Goal: Transaction & Acquisition: Purchase product/service

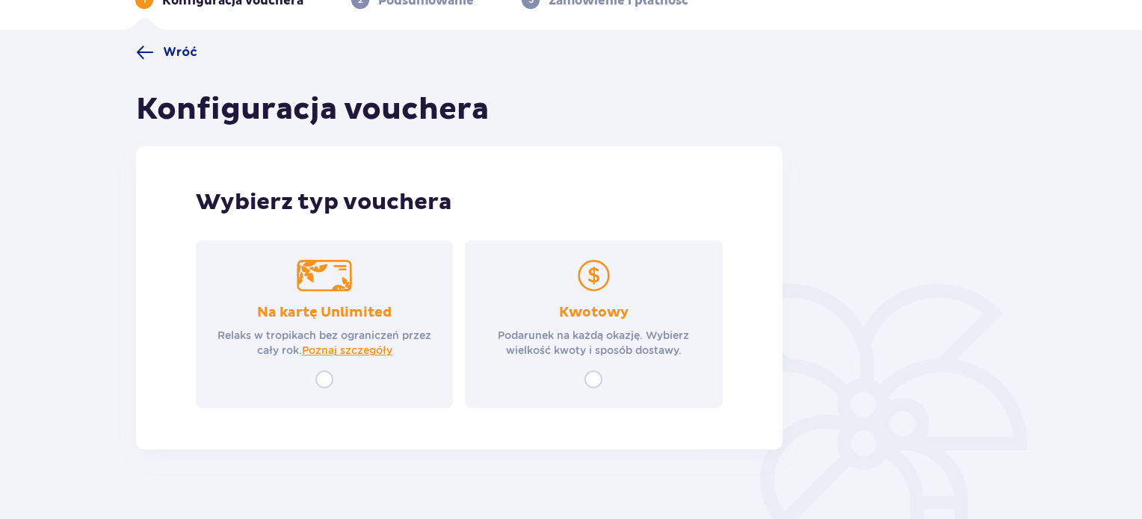
scroll to position [107, 0]
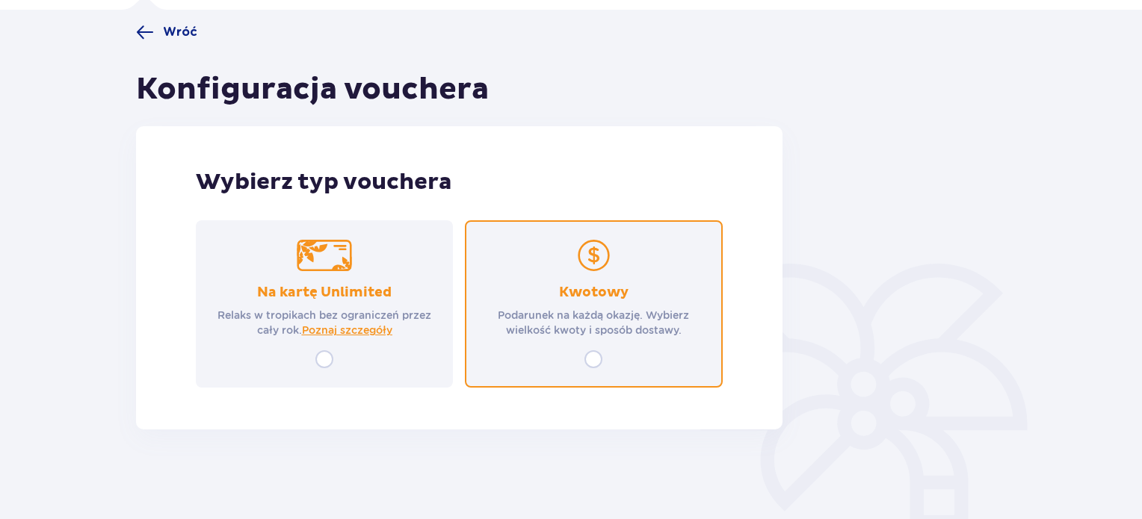
click at [594, 363] on input "radio" at bounding box center [593, 359] width 18 height 18
radio input "true"
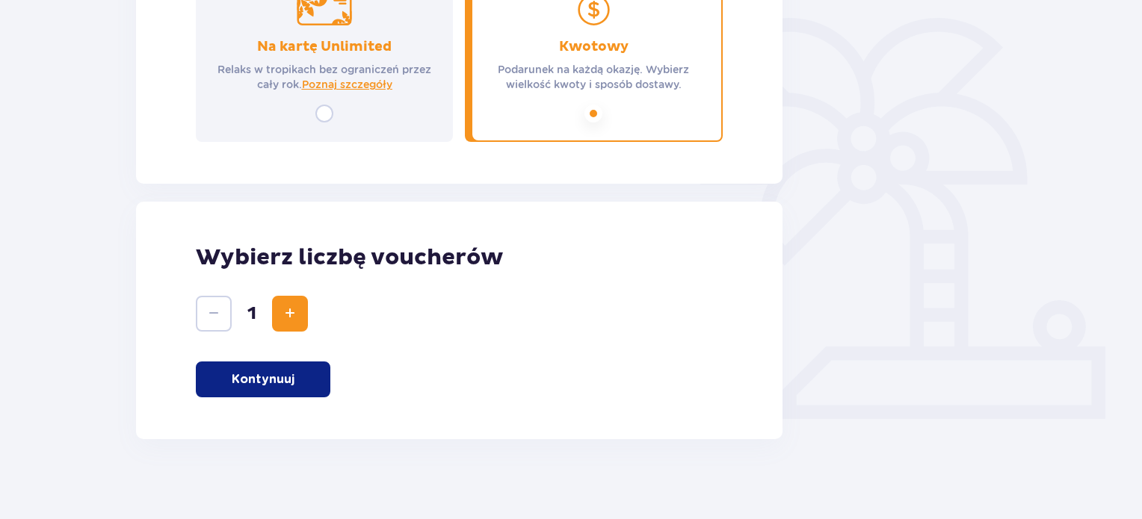
scroll to position [362, 0]
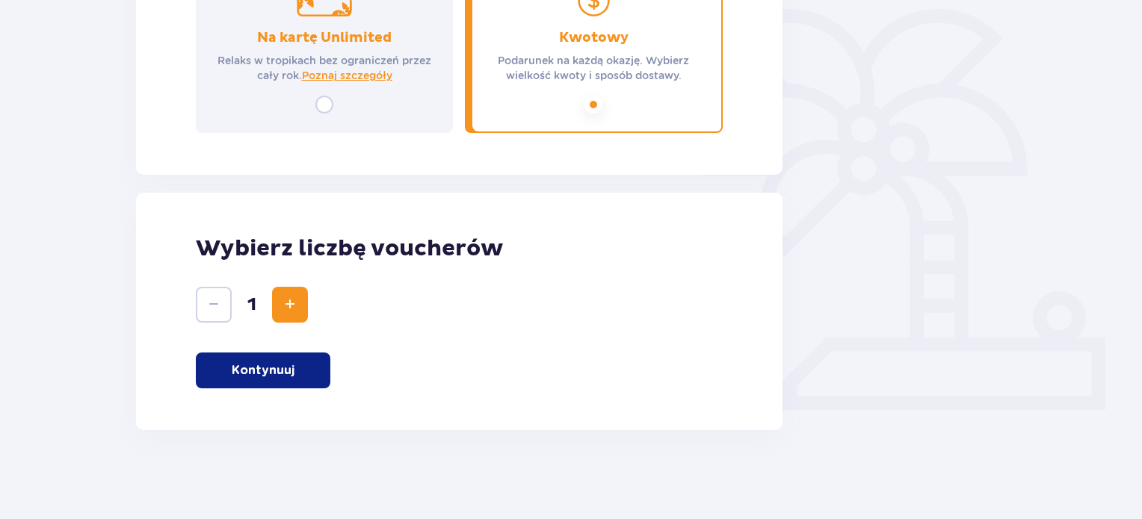
click at [274, 376] on p "Kontynuuj" at bounding box center [263, 370] width 63 height 16
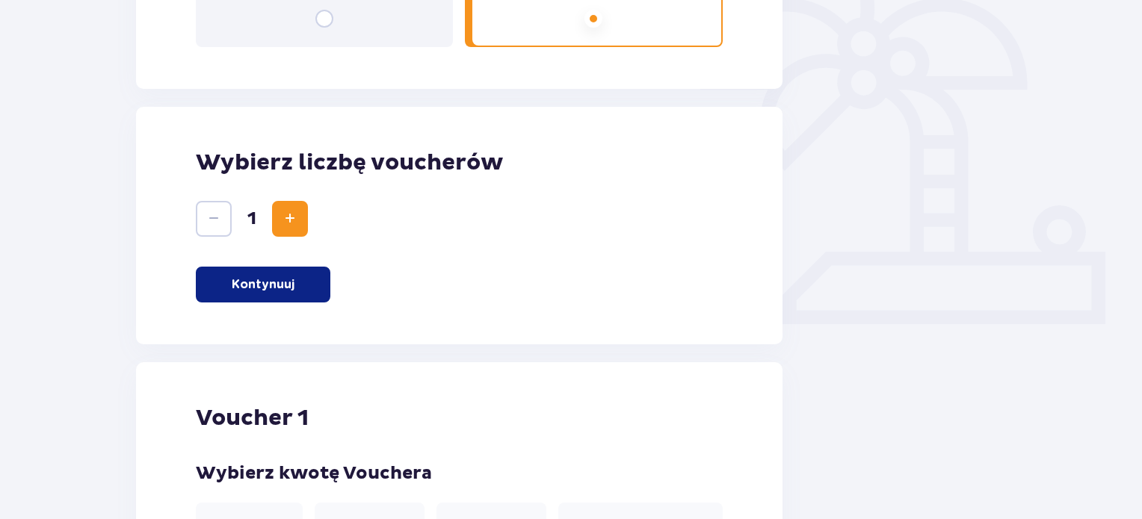
scroll to position [344, 0]
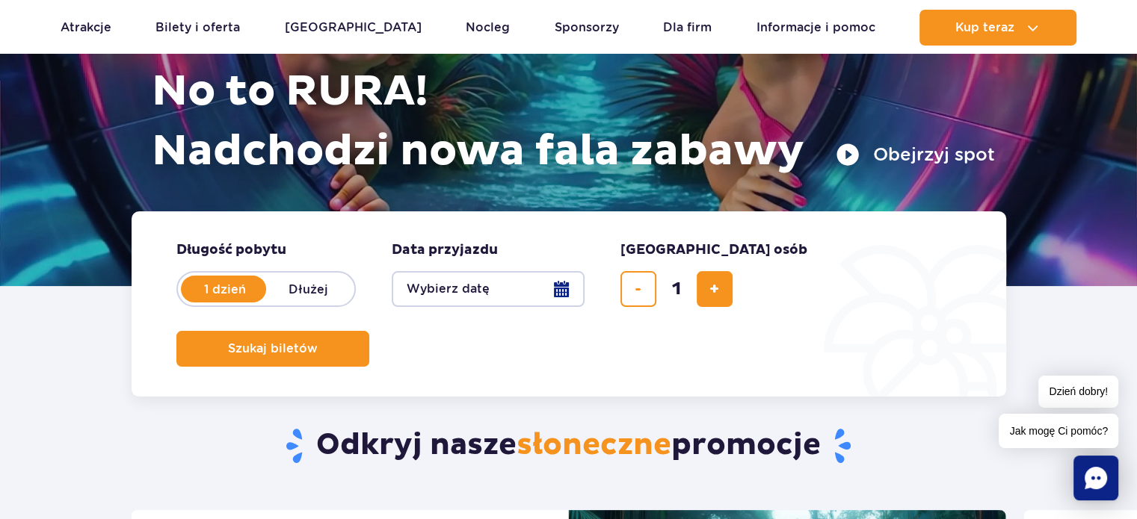
scroll to position [299, 0]
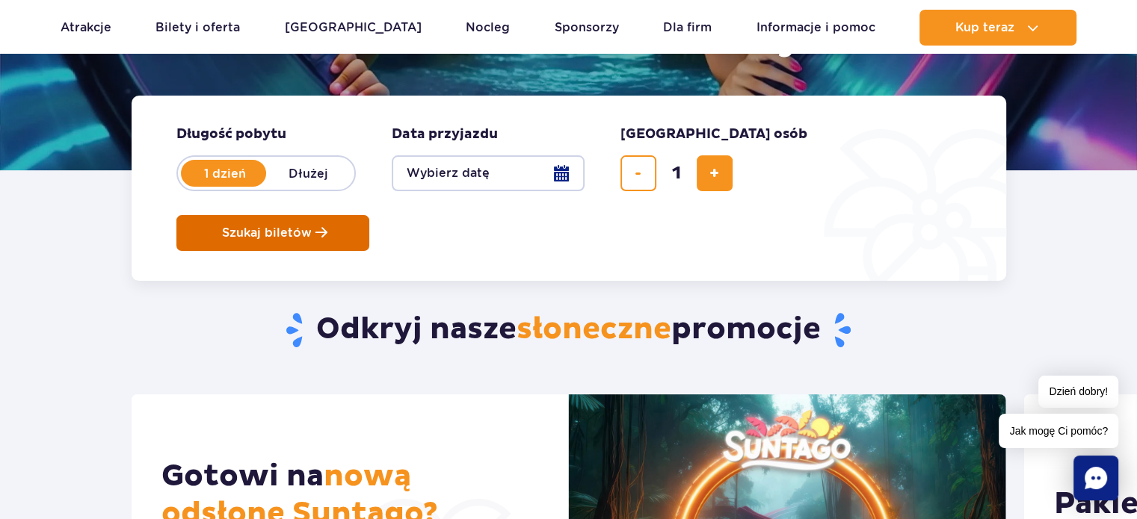
click at [369, 215] on button "Szukaj biletów" at bounding box center [272, 233] width 193 height 36
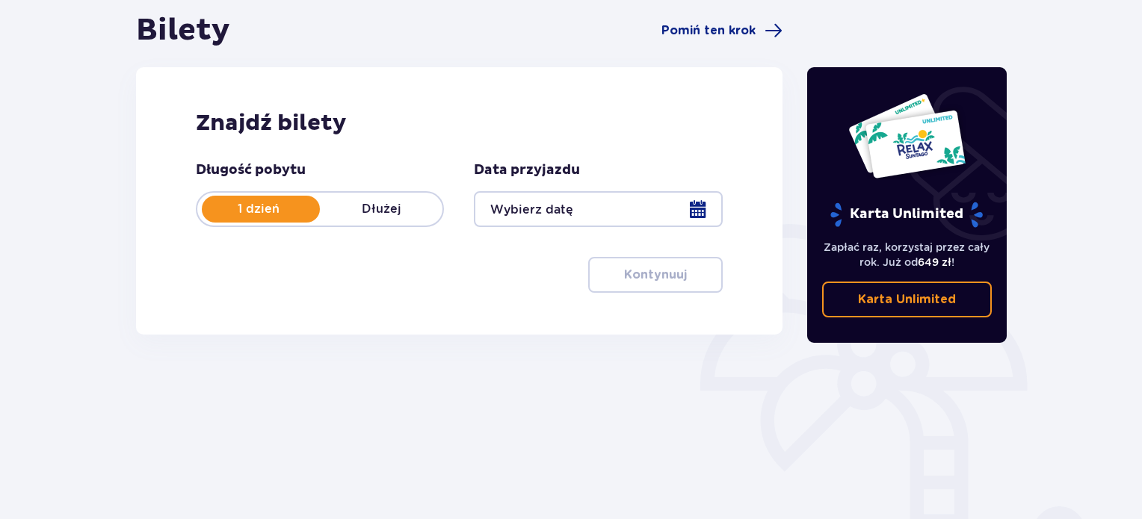
scroll to position [149, 0]
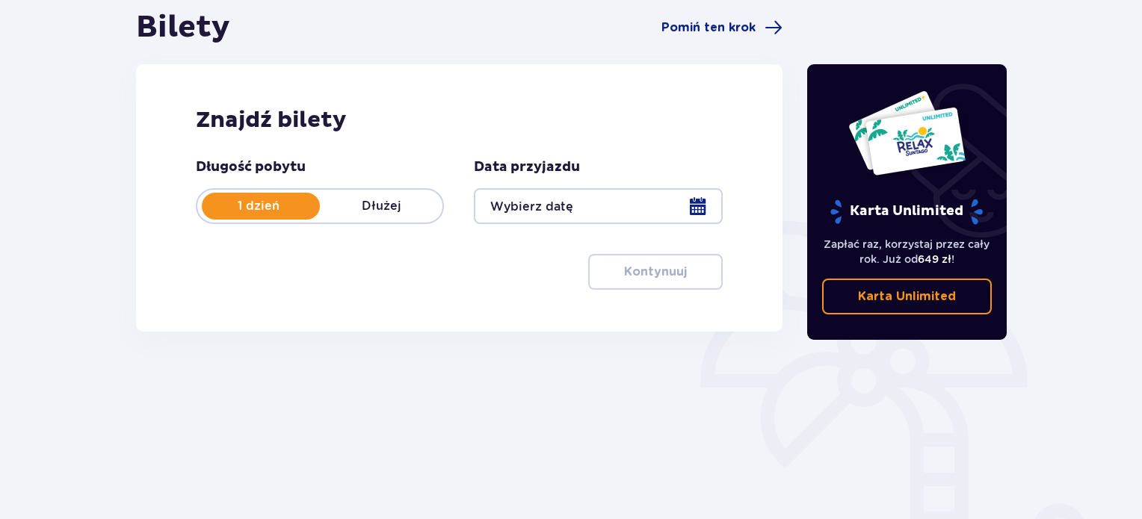
click at [702, 204] on div at bounding box center [598, 206] width 248 height 36
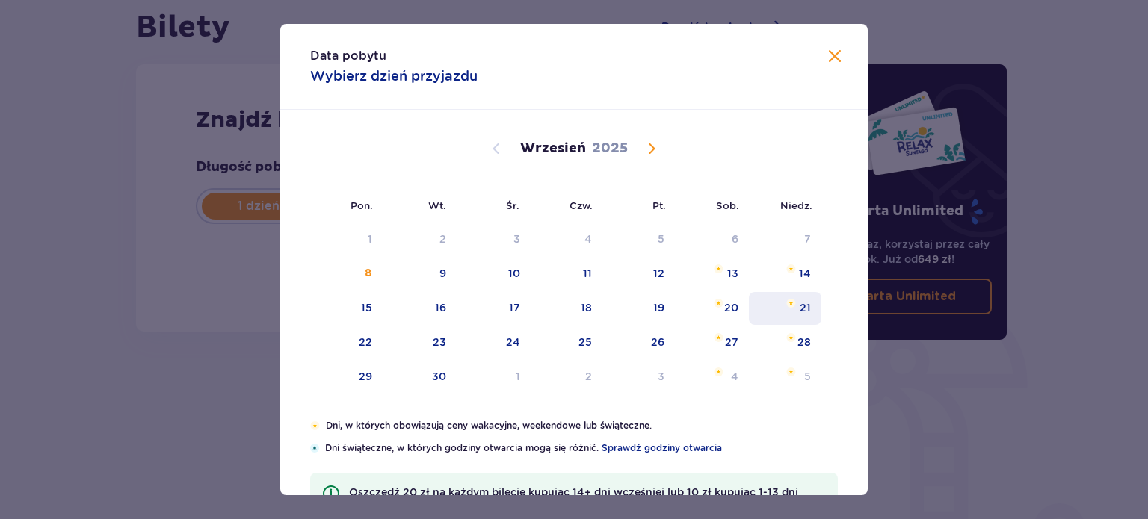
click at [795, 309] on div "21" at bounding box center [785, 308] width 72 height 33
type input "21.09.25"
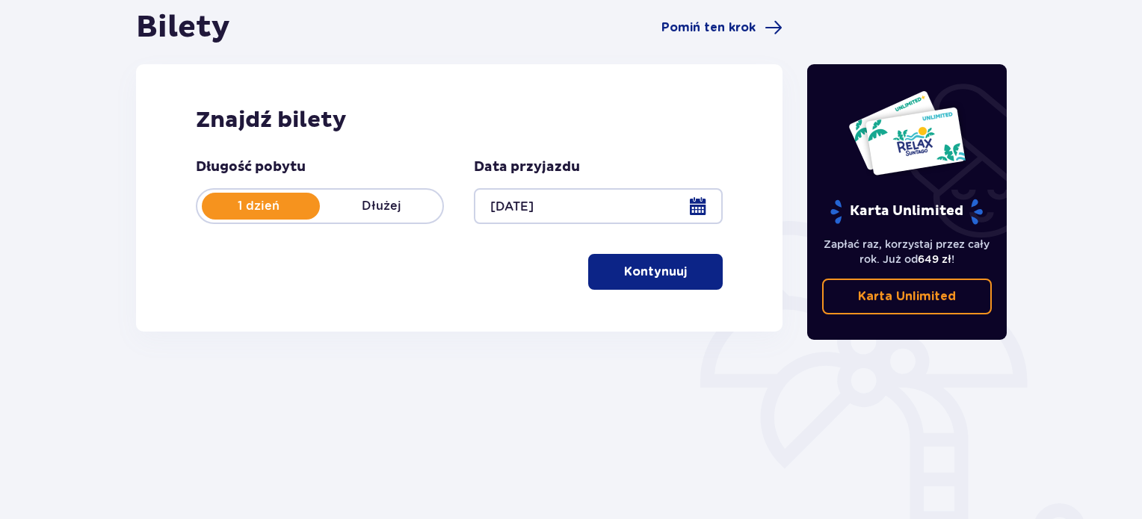
click at [675, 280] on button "Kontynuuj" at bounding box center [655, 272] width 135 height 36
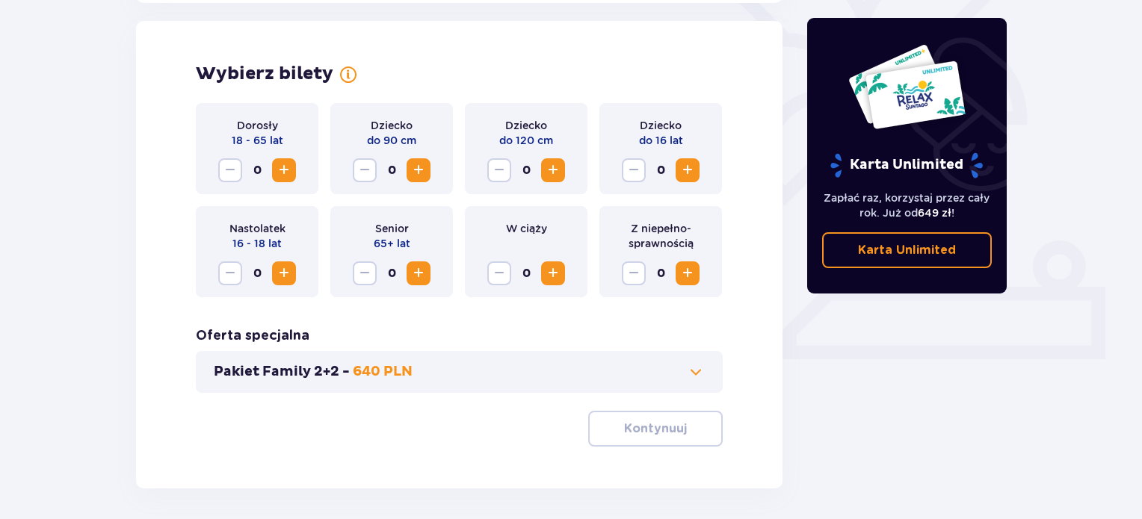
scroll to position [415, 0]
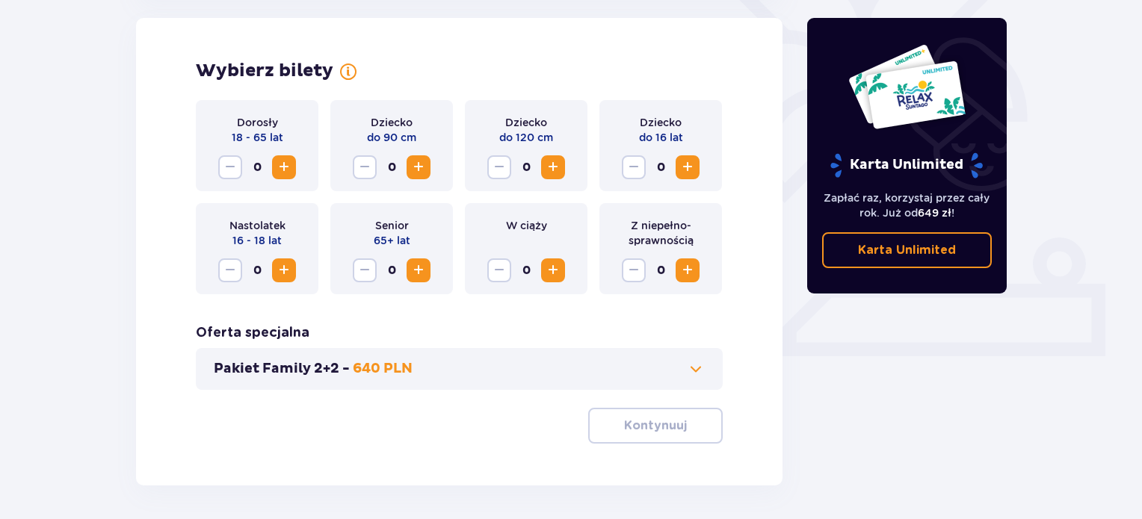
click at [286, 173] on span "Increase" at bounding box center [284, 167] width 18 height 18
click at [695, 365] on span at bounding box center [696, 369] width 18 height 18
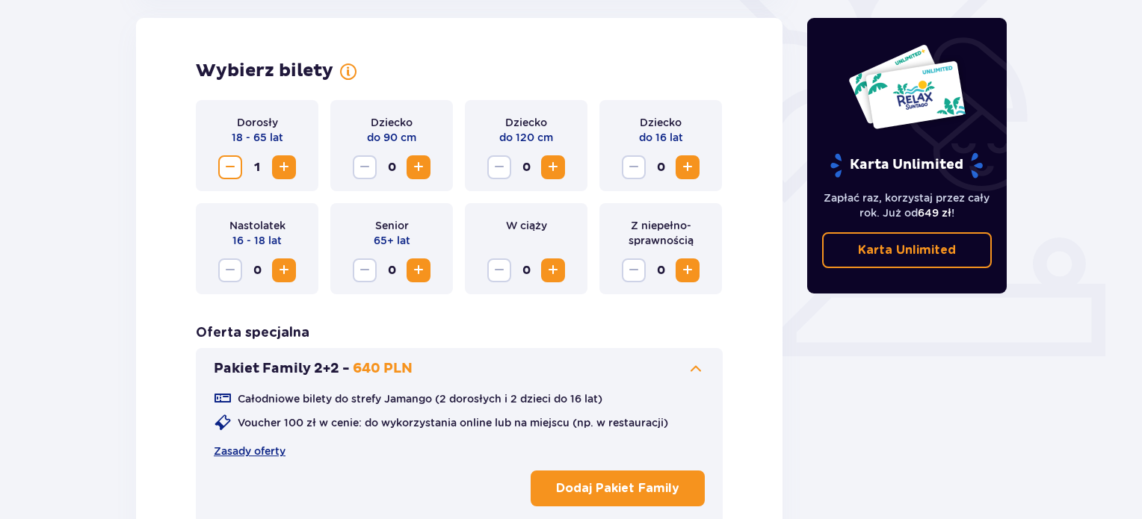
click at [692, 370] on span at bounding box center [696, 369] width 18 height 18
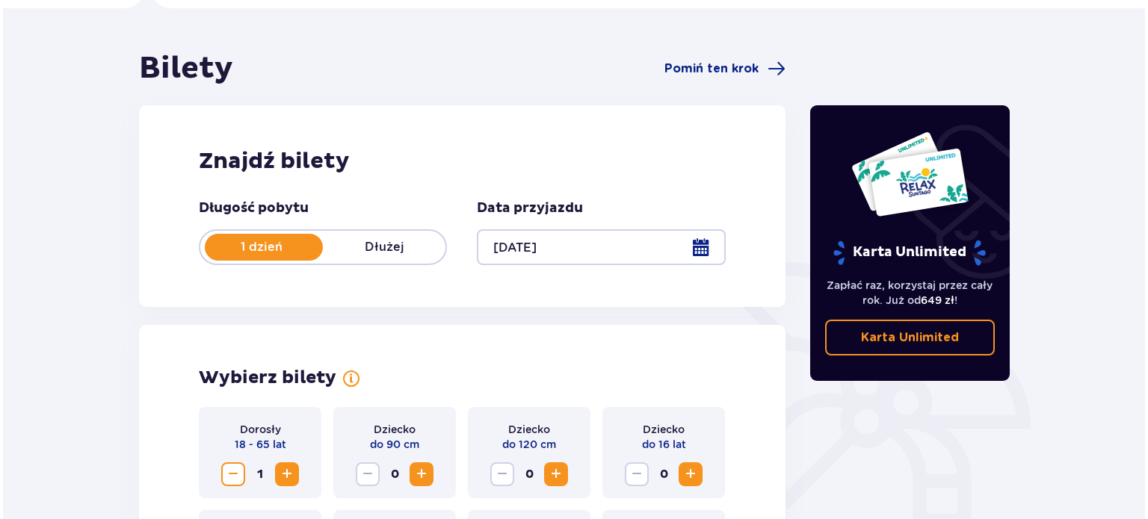
scroll to position [0, 0]
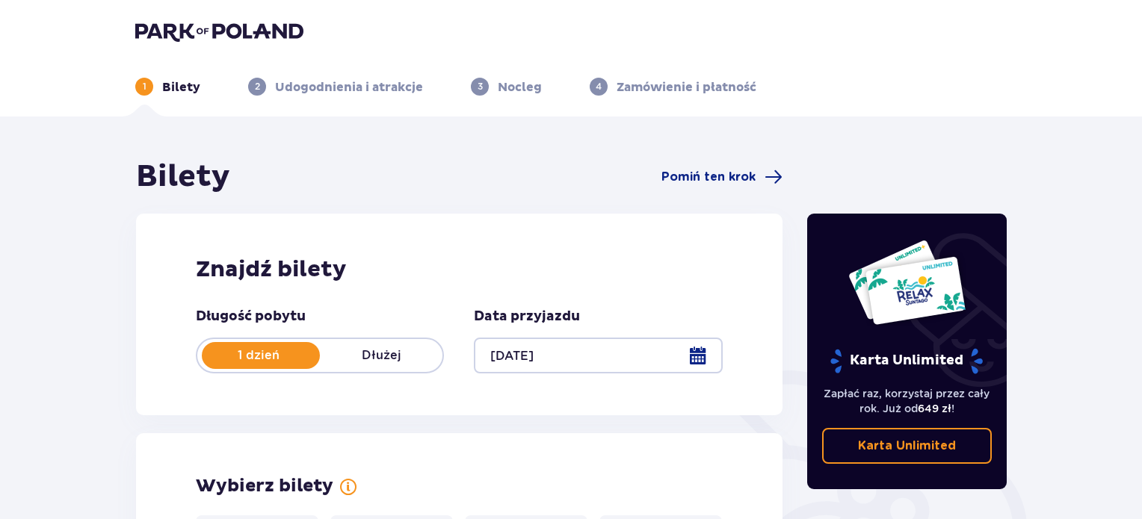
click at [688, 350] on div at bounding box center [598, 356] width 248 height 36
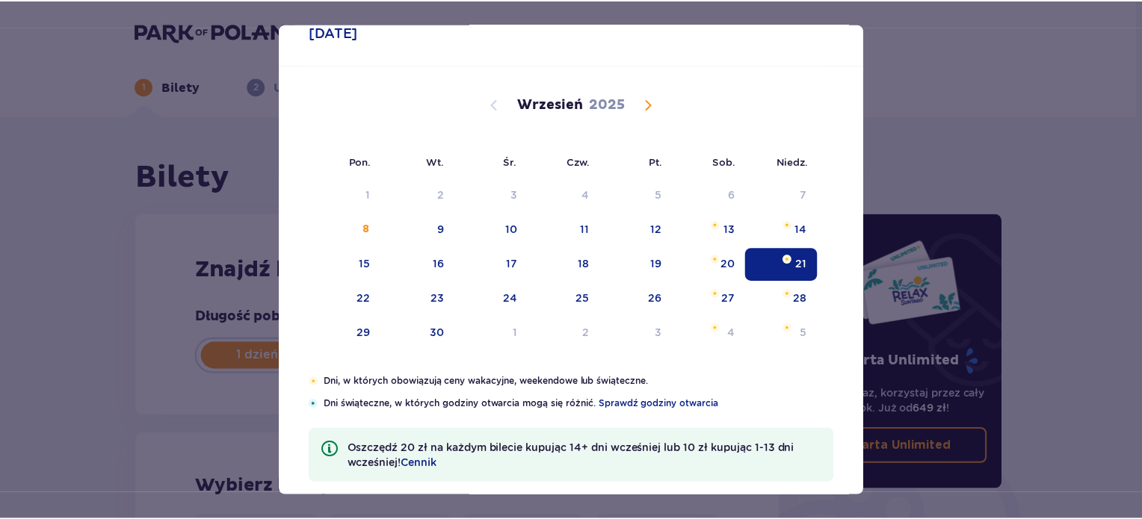
scroll to position [61, 0]
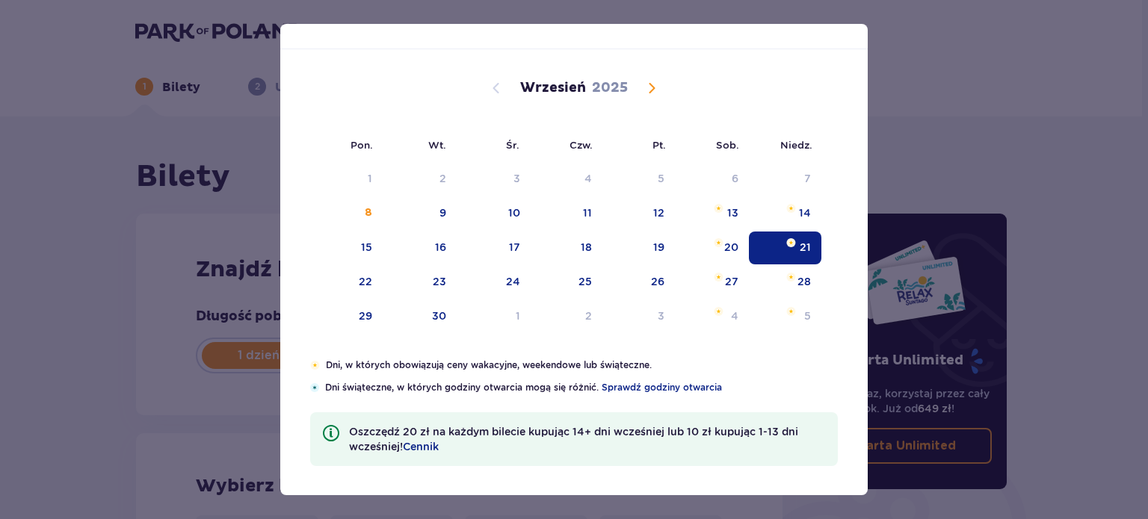
click at [779, 245] on div "21" at bounding box center [785, 248] width 72 height 33
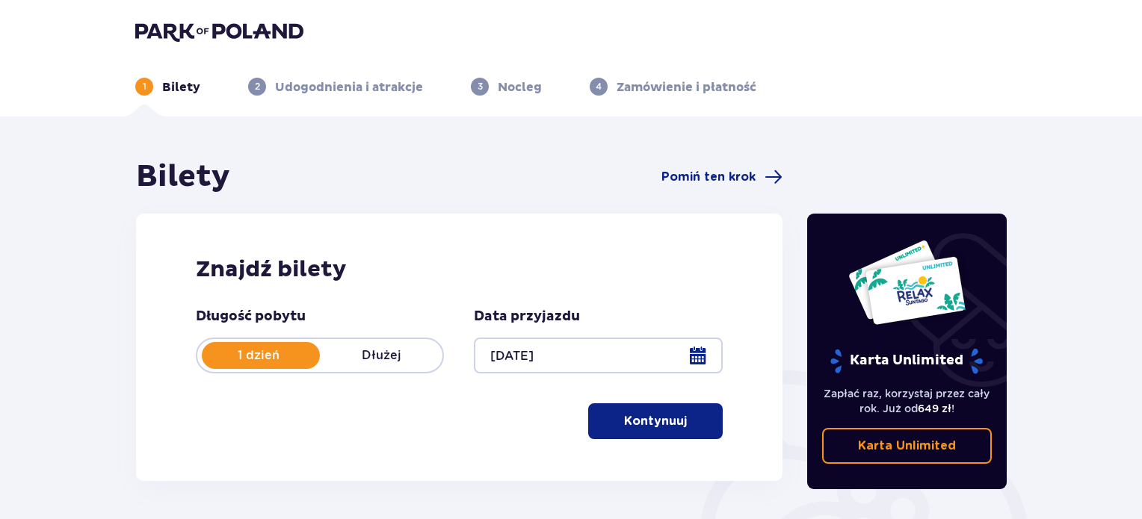
click at [615, 411] on button "Kontynuuj" at bounding box center [655, 422] width 135 height 36
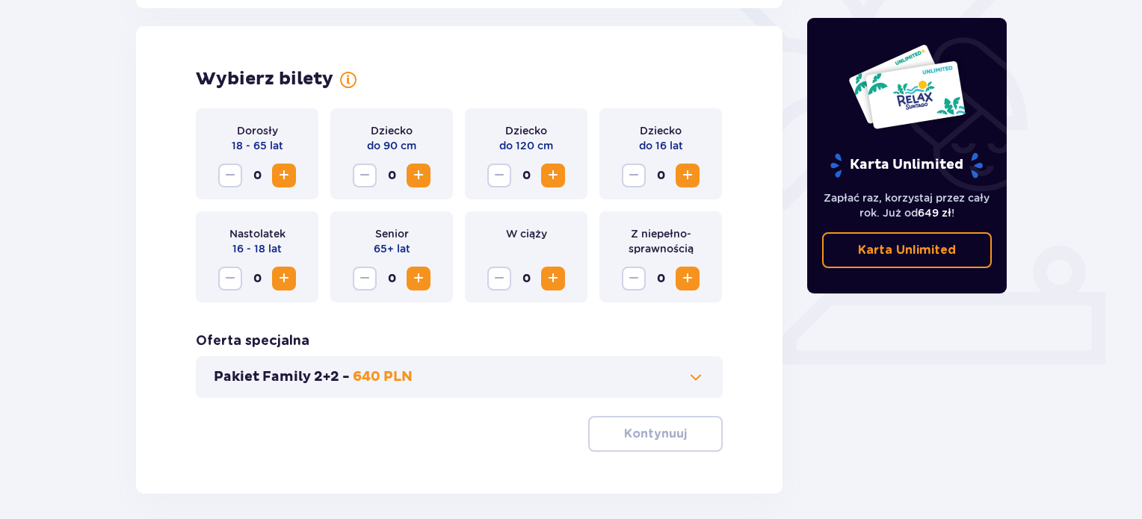
scroll to position [415, 0]
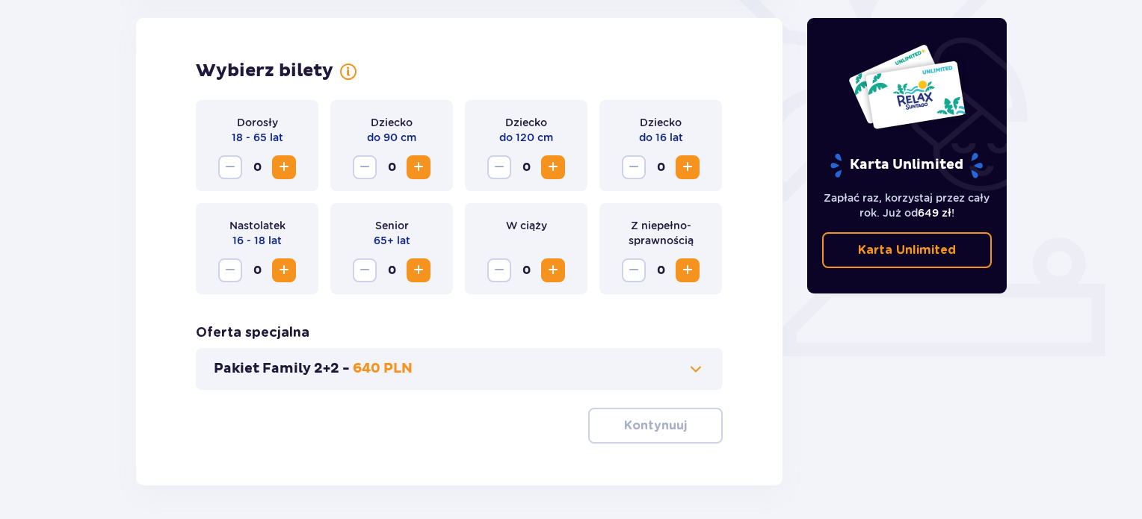
click at [282, 175] on span "Increase" at bounding box center [284, 167] width 18 height 18
click at [653, 424] on p "Kontynuuj" at bounding box center [655, 426] width 63 height 16
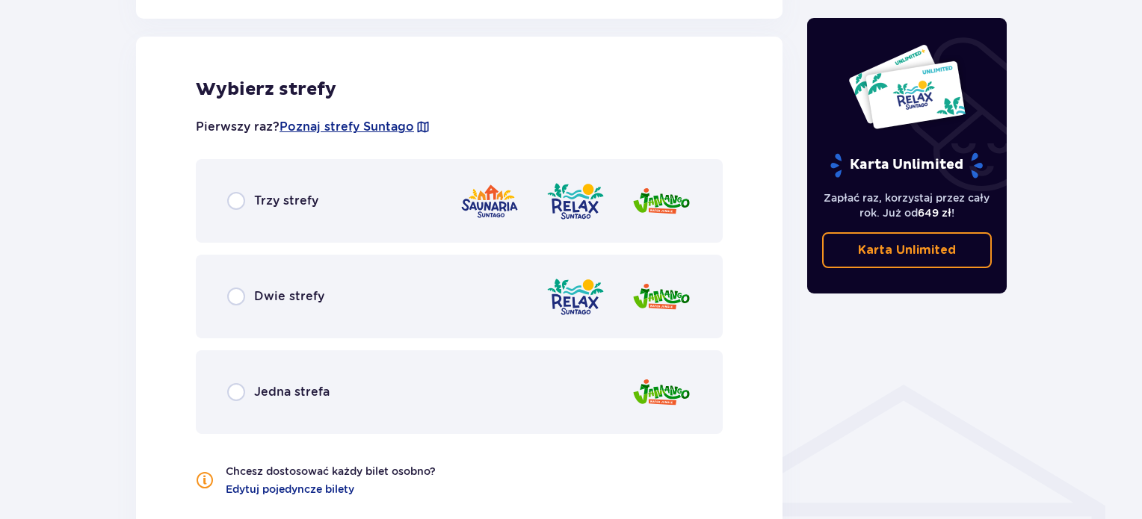
scroll to position [830, 0]
click at [223, 200] on div "Trzy strefy" at bounding box center [459, 200] width 527 height 84
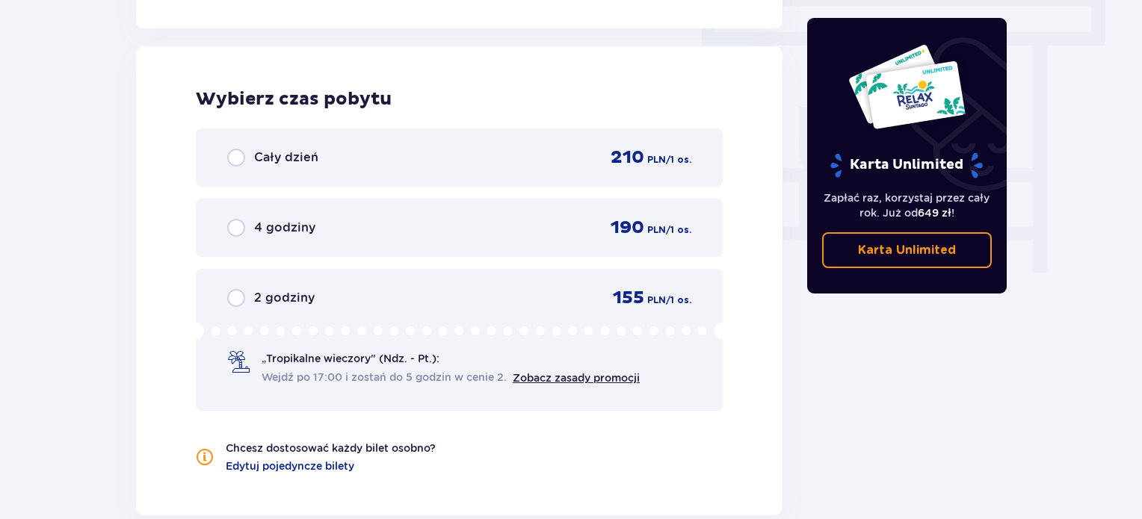
scroll to position [1350, 0]
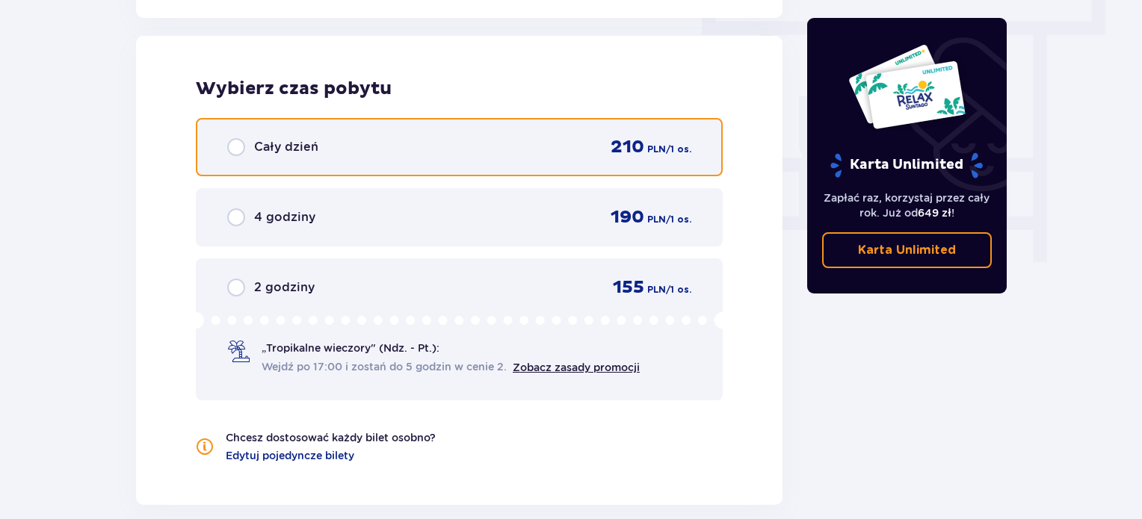
click at [233, 150] on input "radio" at bounding box center [236, 147] width 18 height 18
radio input "true"
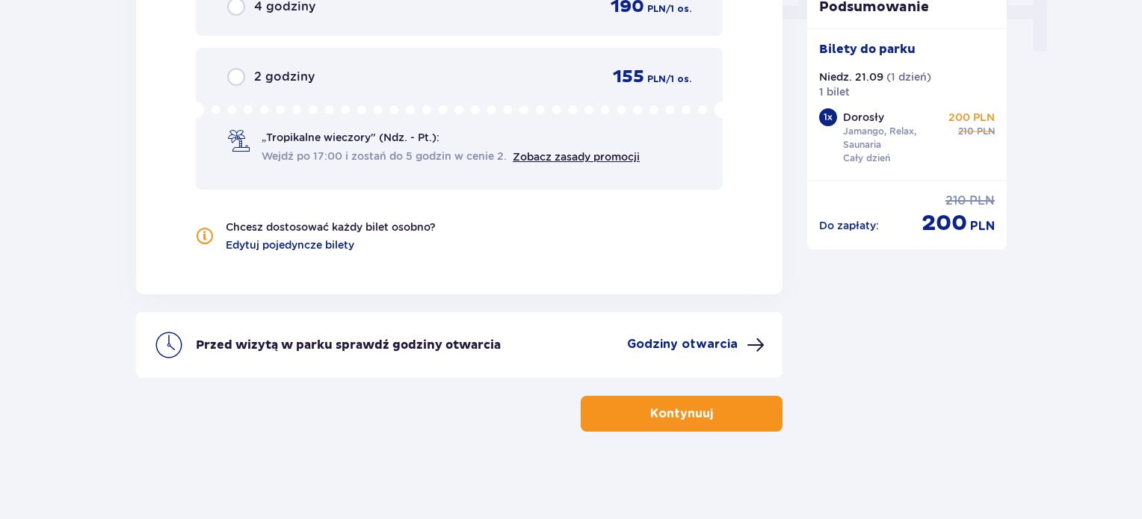
scroll to position [1560, 0]
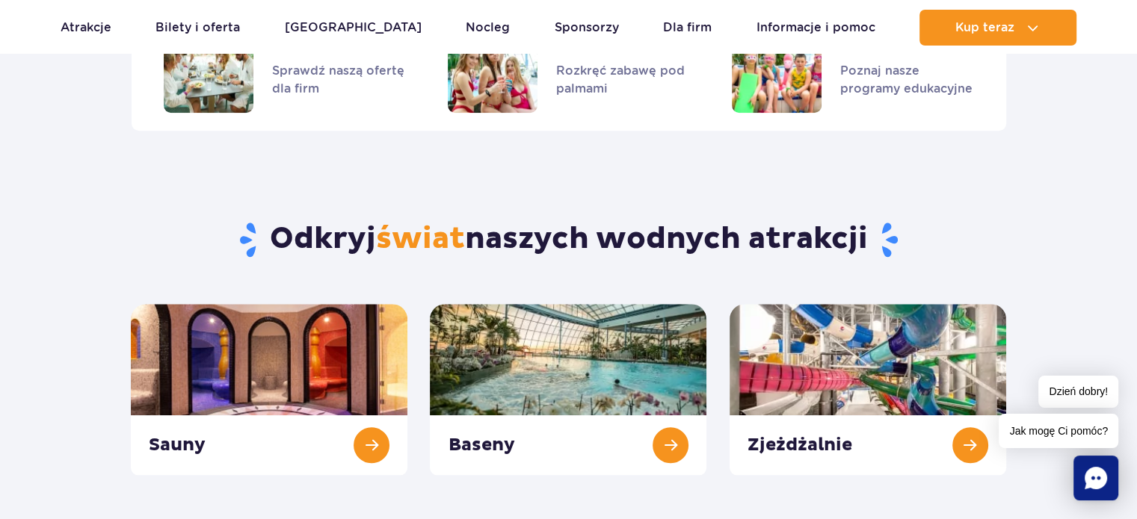
scroll to position [1495, 0]
